Goal: Task Accomplishment & Management: Manage account settings

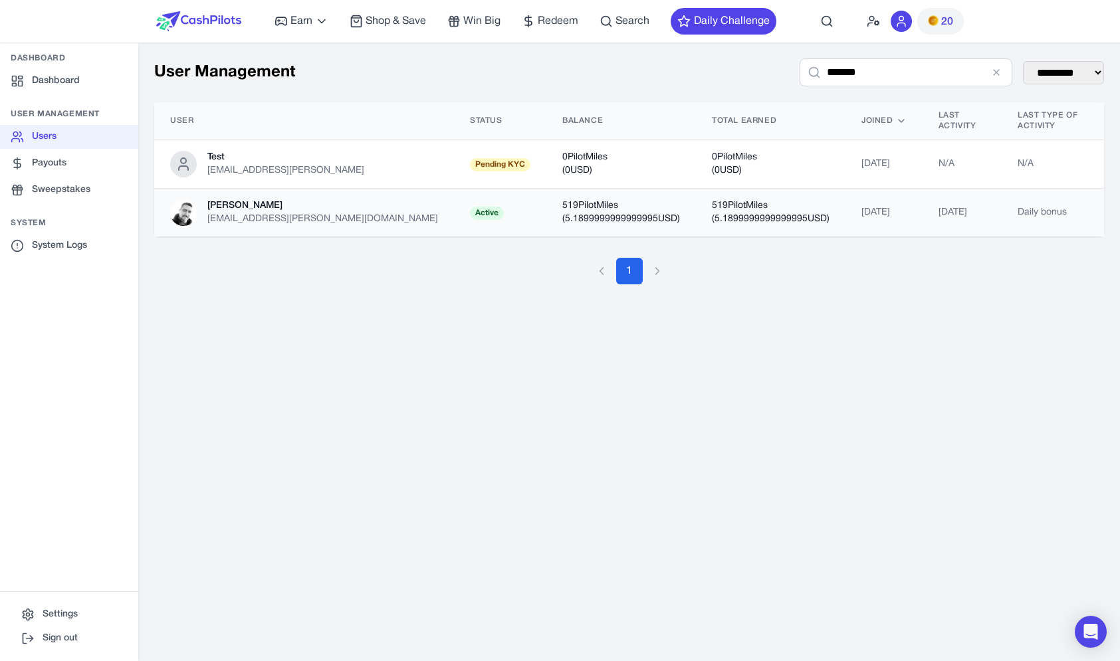
click at [338, 209] on td "[PERSON_NAME] [EMAIL_ADDRESS][PERSON_NAME][DOMAIN_NAME]" at bounding box center [304, 213] width 300 height 49
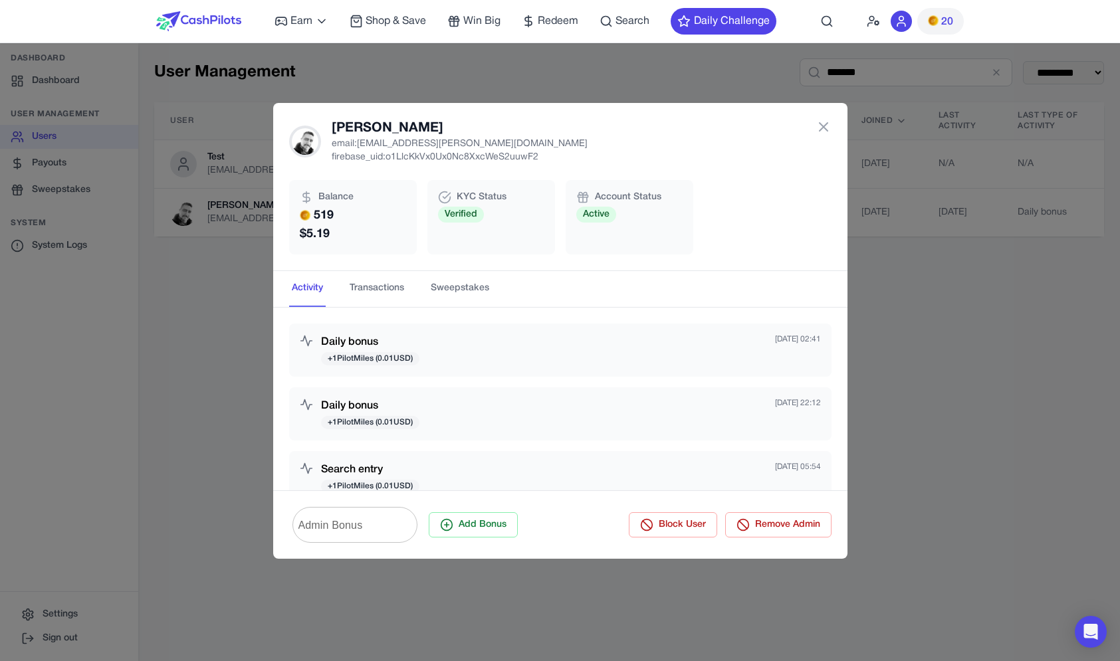
click at [334, 83] on div "[PERSON_NAME] email: [EMAIL_ADDRESS][PERSON_NAME][DOMAIN_NAME] firebase_uid: o1…" at bounding box center [560, 330] width 1120 height 661
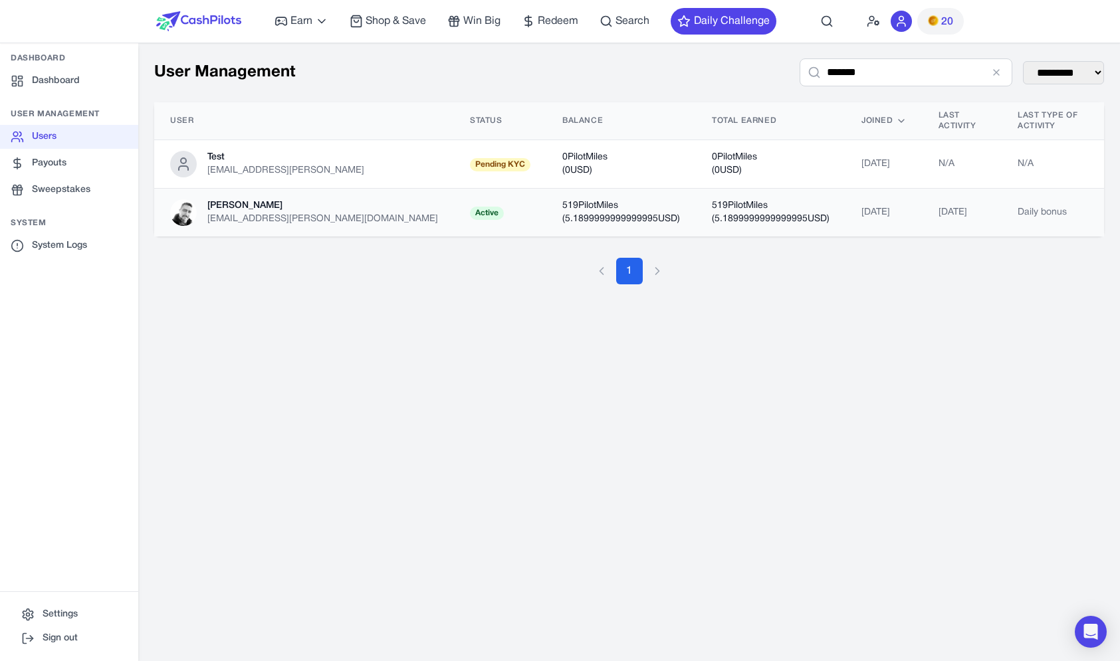
click at [308, 213] on div "[EMAIL_ADDRESS][PERSON_NAME][DOMAIN_NAME]" at bounding box center [322, 219] width 231 height 13
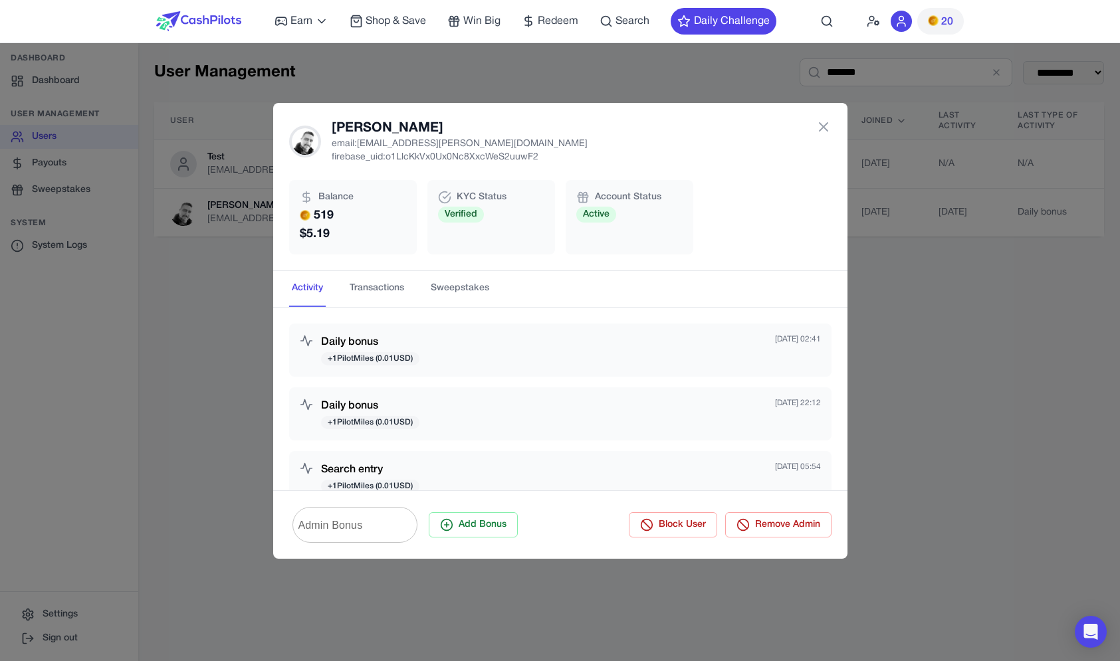
click at [377, 122] on h2 "[PERSON_NAME]" at bounding box center [460, 128] width 256 height 19
drag, startPoint x: 382, startPoint y: 114, endPoint x: 474, endPoint y: 208, distance: 131.6
click at [476, 209] on div "[PERSON_NAME] email: [EMAIL_ADDRESS][PERSON_NAME][DOMAIN_NAME] firebase_uid: o1…" at bounding box center [560, 187] width 574 height 168
click at [435, 242] on div "KYC Status Verified" at bounding box center [491, 217] width 128 height 74
click at [208, 282] on div "[PERSON_NAME] email: [EMAIL_ADDRESS][PERSON_NAME][DOMAIN_NAME] firebase_uid: o1…" at bounding box center [560, 330] width 1120 height 661
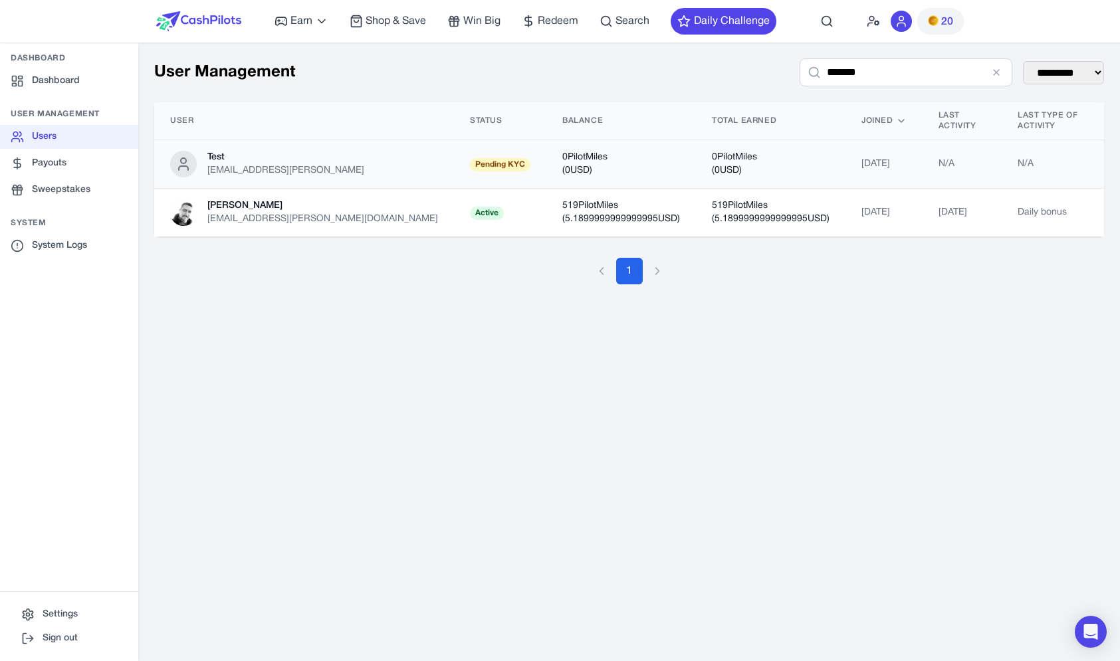
click at [322, 172] on td "Test [EMAIL_ADDRESS][PERSON_NAME]" at bounding box center [304, 164] width 300 height 49
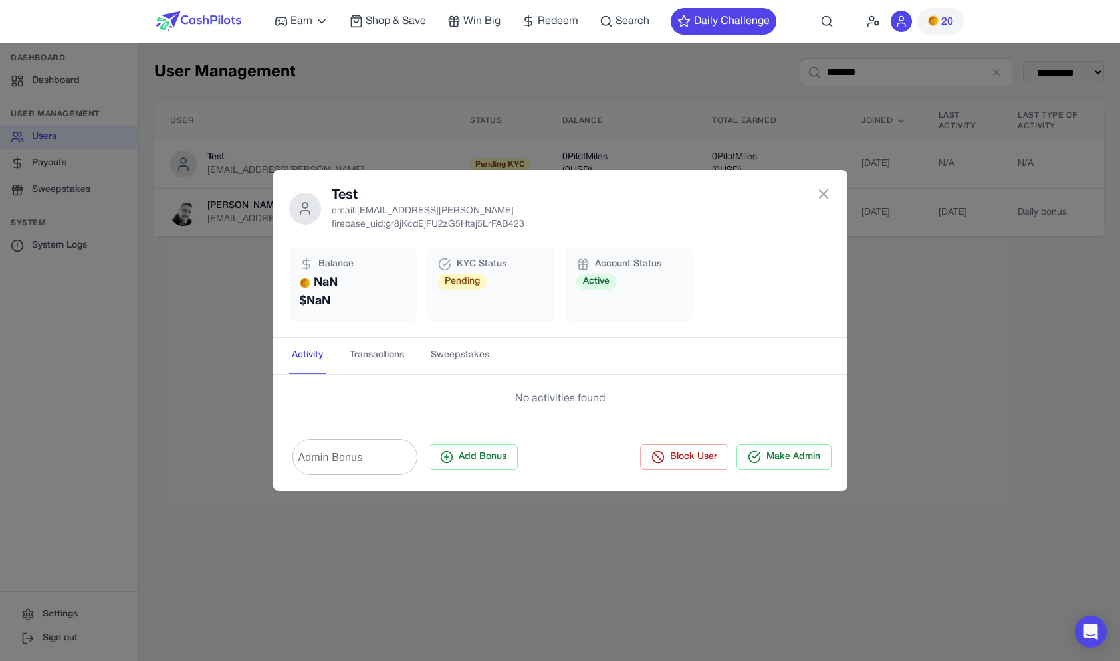
click at [102, 24] on nav "Earn Play Games Enjoy fun games and earn Try New App Test new app for rewards T…" at bounding box center [560, 21] width 1120 height 43
click at [121, 32] on nav "Earn Play Games Enjoy fun games and earn Try New App Test new app for rewards T…" at bounding box center [560, 21] width 1120 height 43
click at [123, 60] on div "Test email: [EMAIL_ADDRESS][PERSON_NAME] firebase_uid: gr8jKcdEjFU2zG5Htaj5LrFA…" at bounding box center [560, 330] width 1120 height 661
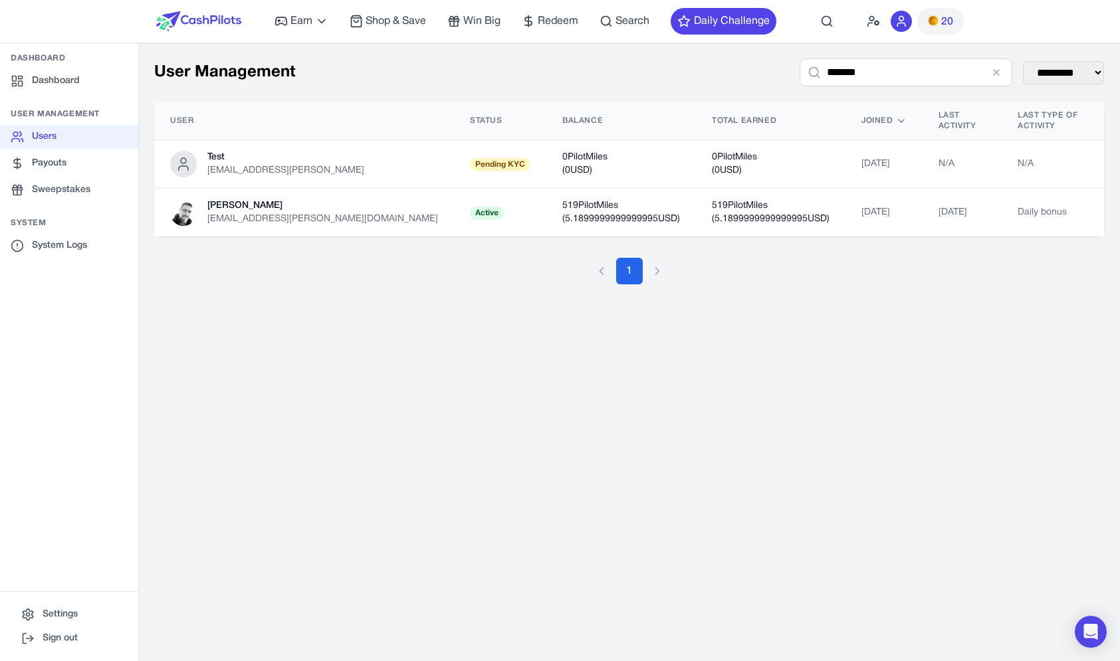
click at [120, 48] on div "Dashboard Dashboard User Management Users Payouts Sweepstakes System System Log…" at bounding box center [69, 352] width 138 height 619
click at [327, 203] on div "[PERSON_NAME] [EMAIL_ADDRESS][PERSON_NAME][DOMAIN_NAME]" at bounding box center [304, 212] width 268 height 27
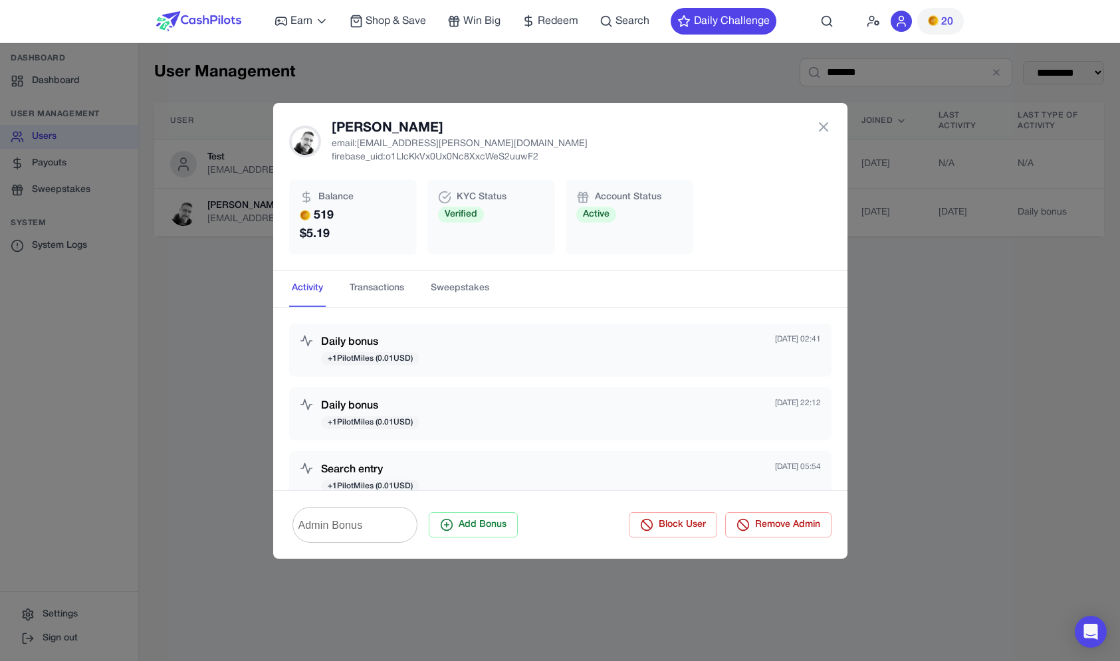
click at [333, 54] on div "[PERSON_NAME] email: [EMAIL_ADDRESS][PERSON_NAME][DOMAIN_NAME] firebase_uid: o1…" at bounding box center [560, 330] width 1120 height 661
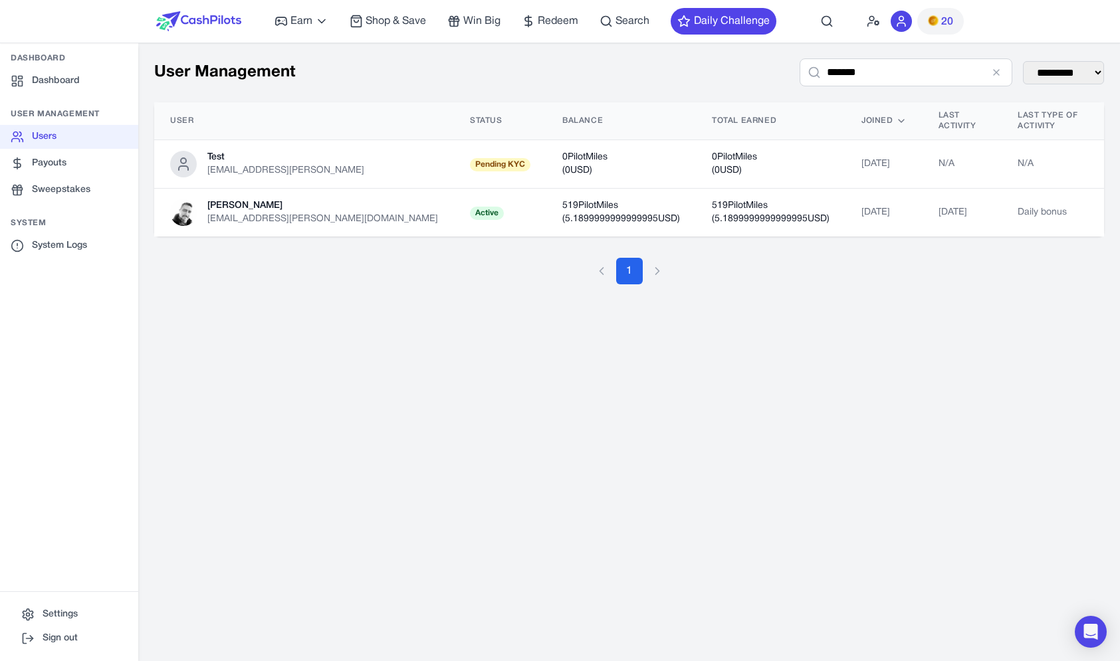
click at [199, 24] on img at bounding box center [198, 21] width 85 height 20
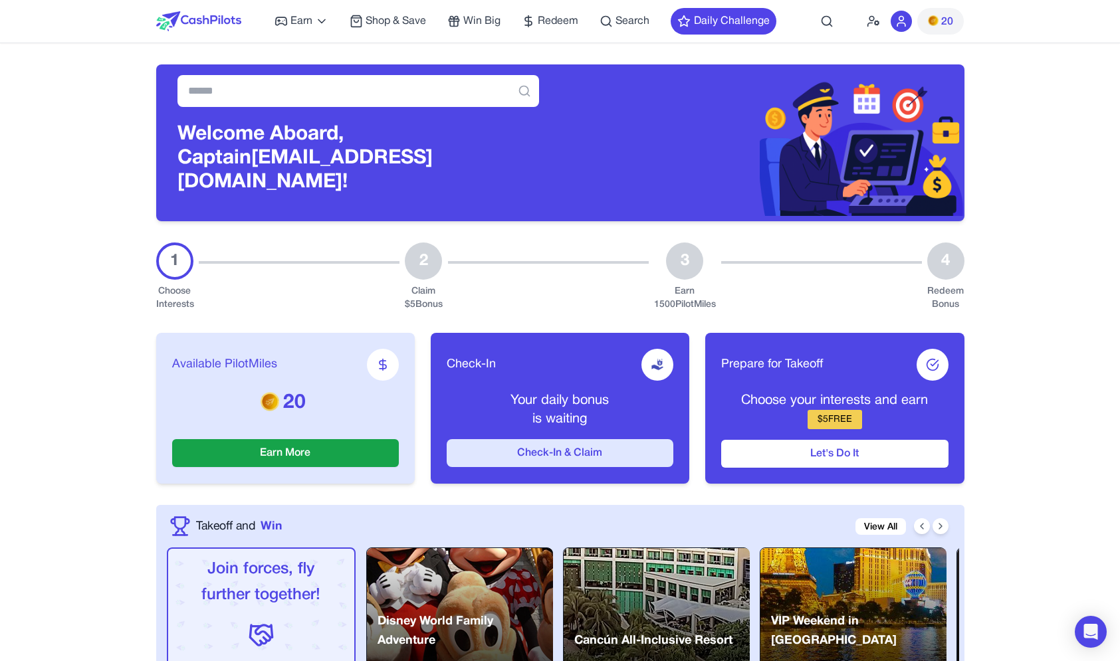
click at [567, 445] on button "Check-In & Claim" at bounding box center [560, 453] width 227 height 28
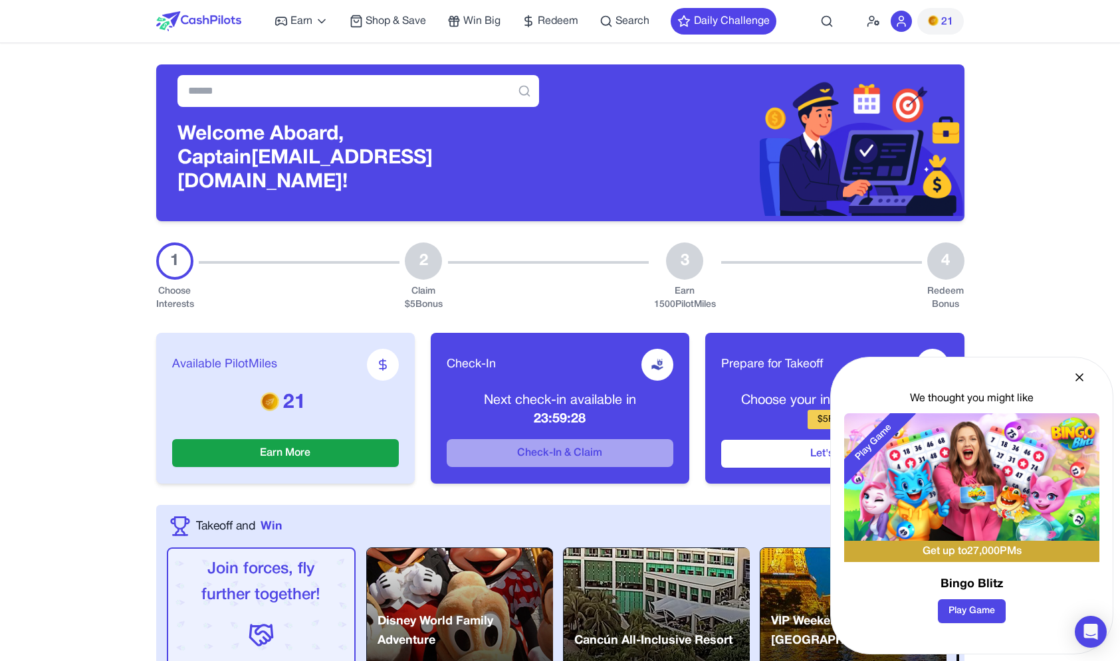
click at [1083, 372] on icon at bounding box center [1079, 377] width 13 height 13
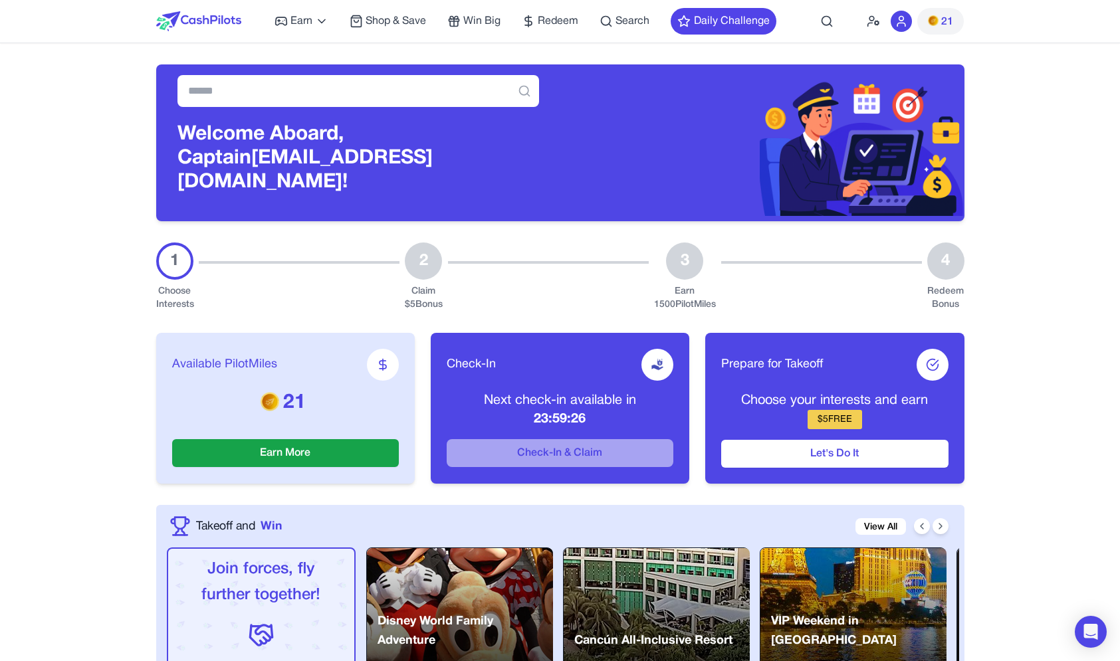
drag, startPoint x: 612, startPoint y: 243, endPoint x: 818, endPoint y: 316, distance: 218.4
click at [818, 316] on div "Available PilotMiles 21 Earn More Check-In Next check-in available in 23:59:25 …" at bounding box center [560, 408] width 808 height 193
click at [863, 25] on div "Earn Play Games Enjoy fun games and earn Try New App Test new app for rewards T…" at bounding box center [560, 21] width 808 height 43
click at [869, 25] on icon at bounding box center [870, 24] width 5 height 3
